Goal: Find contact information: Find contact information

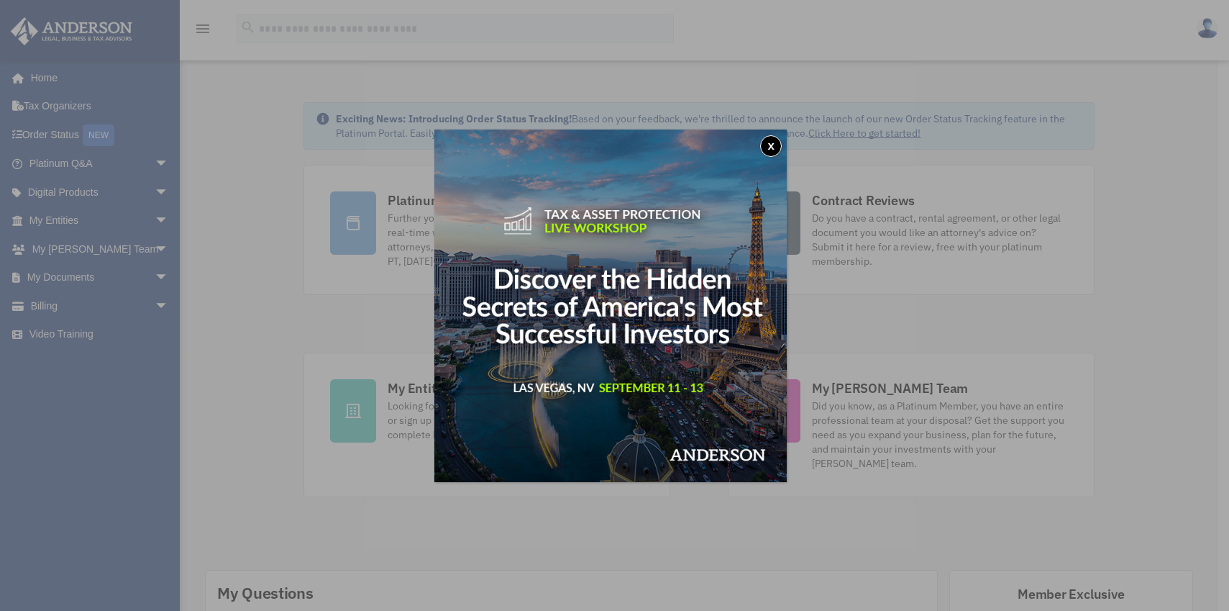
click at [776, 147] on button "x" at bounding box center [771, 146] width 22 height 22
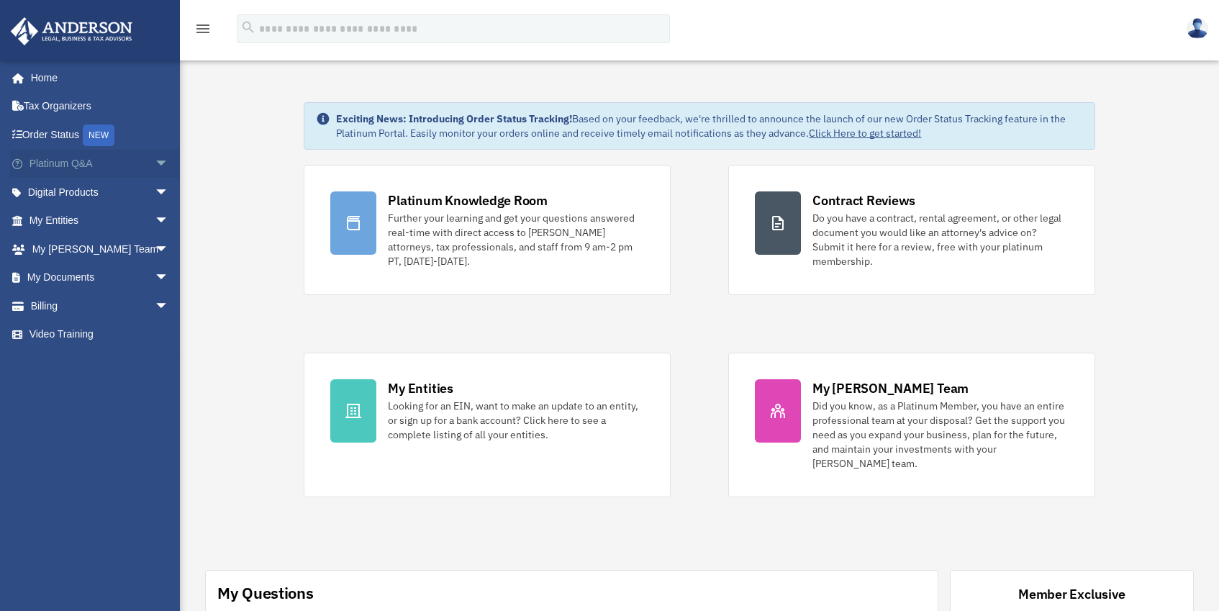
click at [155, 164] on span "arrow_drop_down" at bounding box center [169, 164] width 29 height 29
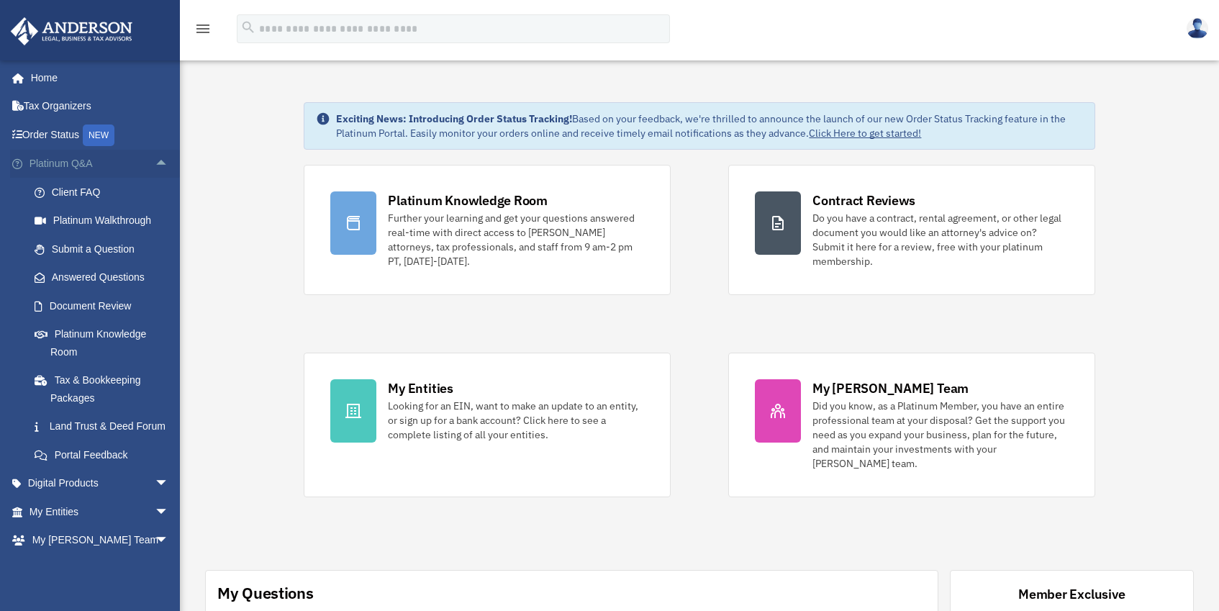
click at [155, 164] on span "arrow_drop_up" at bounding box center [169, 164] width 29 height 29
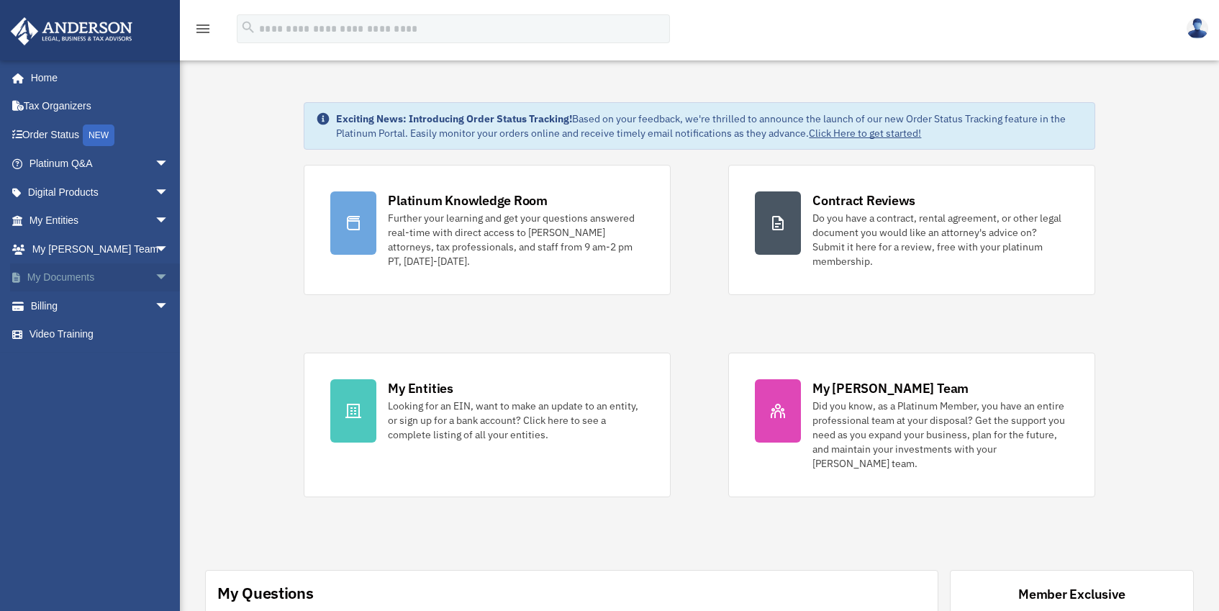
click at [155, 274] on span "arrow_drop_down" at bounding box center [169, 277] width 29 height 29
click at [79, 363] on link "Forms Library" at bounding box center [105, 362] width 170 height 29
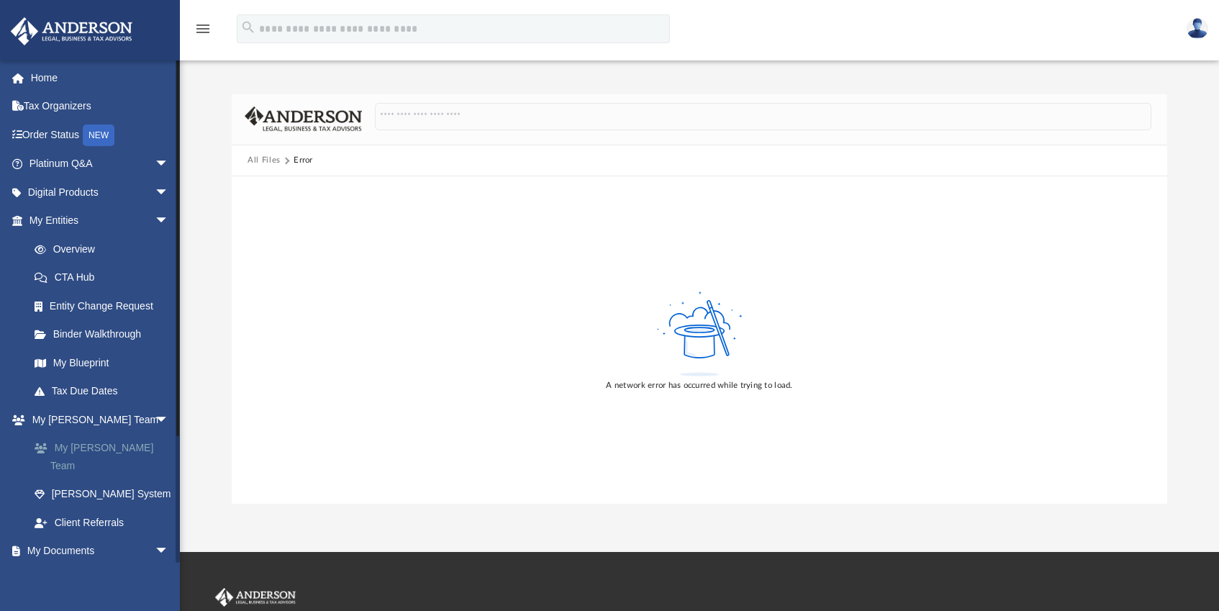
click at [76, 445] on link "My [PERSON_NAME] Team" at bounding box center [105, 457] width 170 height 46
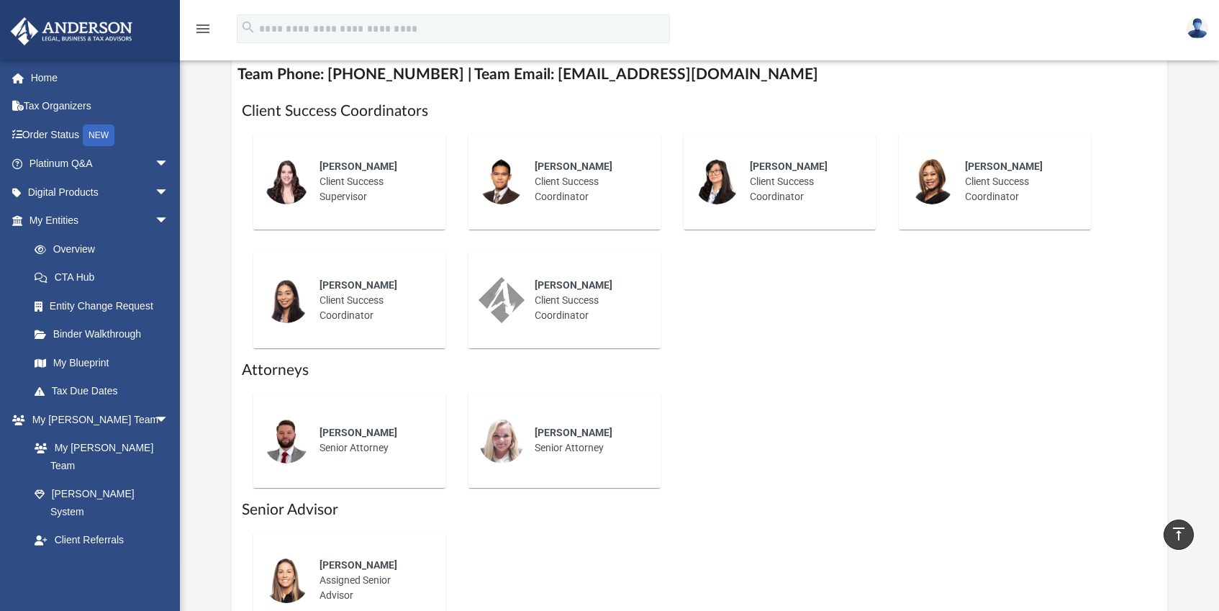
scroll to position [539, 0]
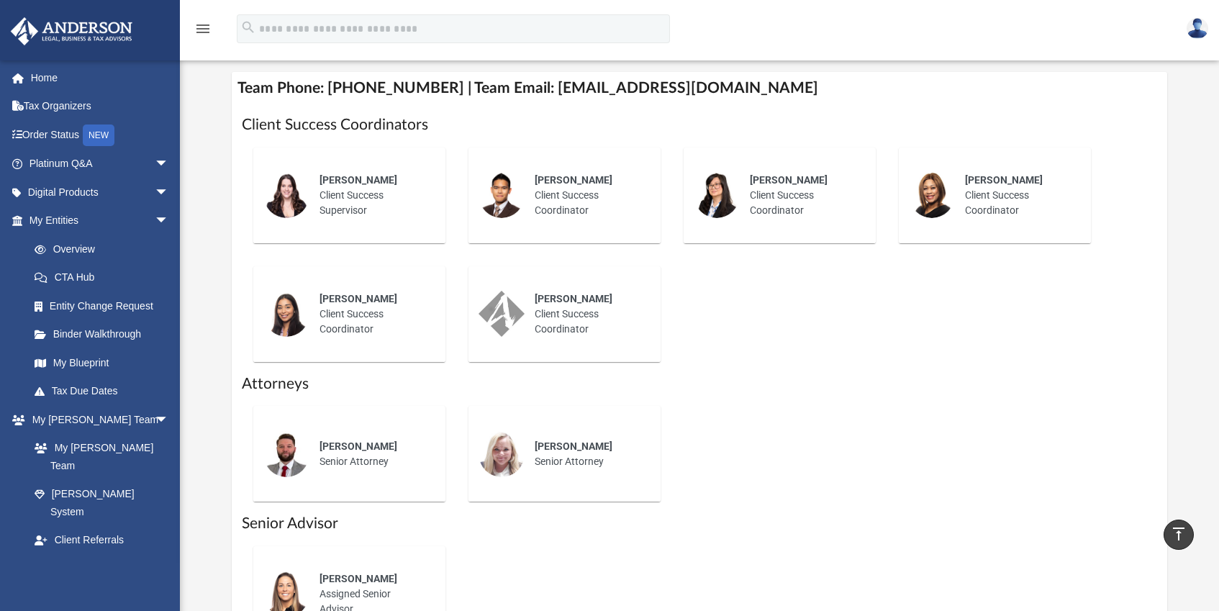
click at [535, 91] on h4 "Team Phone: (725) 201-7371 | Team Email: myteam@andersonadvisors.com" at bounding box center [699, 88] width 935 height 32
drag, startPoint x: 529, startPoint y: 88, endPoint x: 747, endPoint y: 86, distance: 218.0
click at [747, 86] on h4 "Team Phone: (725) 201-7371 | Team Email: myteam@andersonadvisors.com" at bounding box center [699, 88] width 935 height 32
copy h4 "myteam@andersonadvisors.com"
